Goal: Navigation & Orientation: Find specific page/section

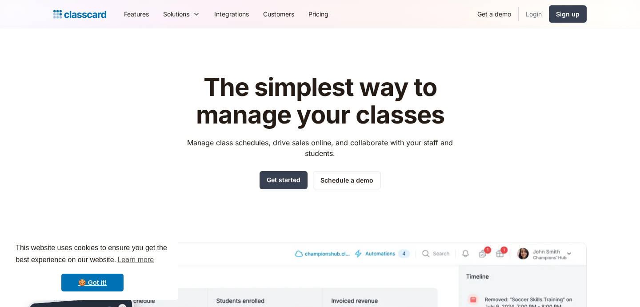
click at [532, 20] on link "Login" at bounding box center [534, 14] width 30 height 20
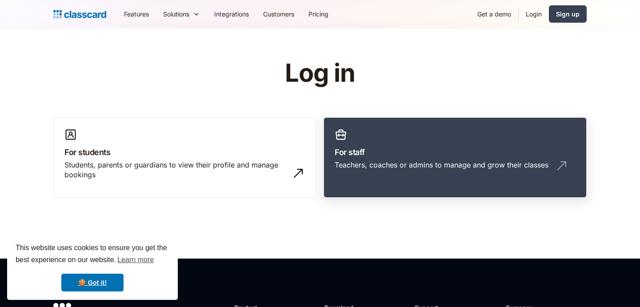
click at [405, 156] on h3 "For staff" at bounding box center [455, 152] width 241 height 12
